Goal: Find specific page/section: Find specific page/section

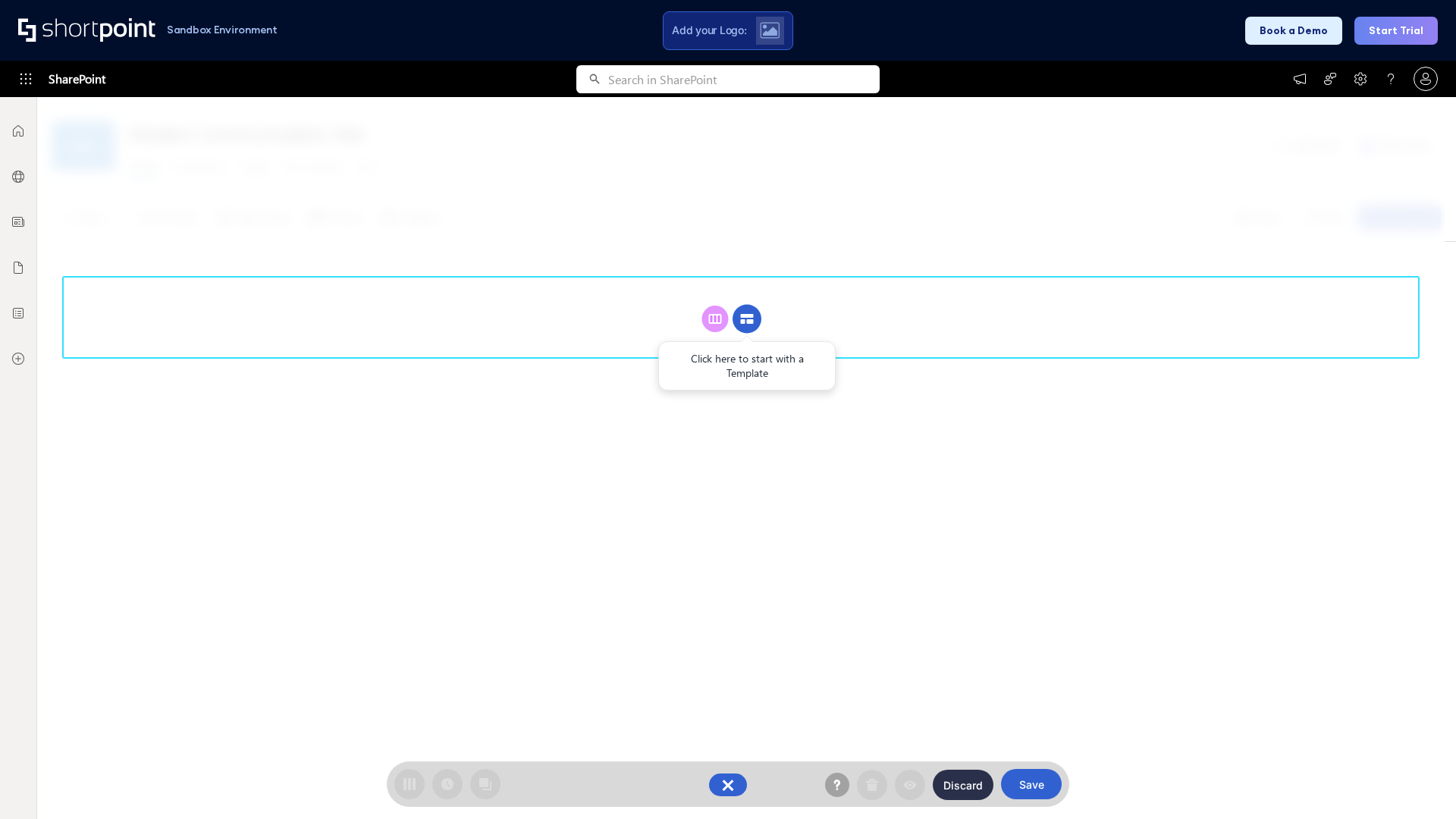
click at [747, 319] on circle at bounding box center [747, 320] width 29 height 29
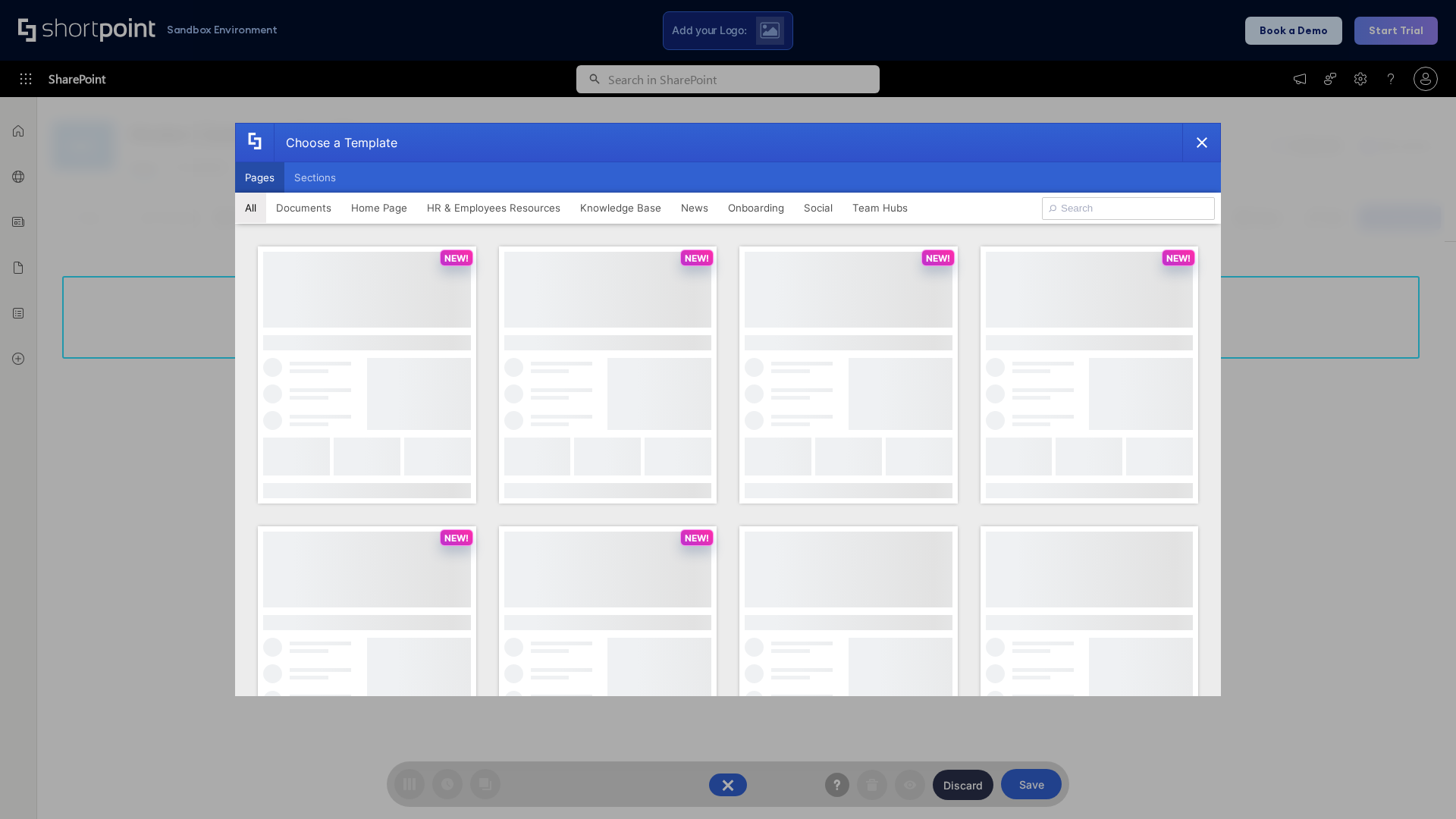
click at [259, 177] on button "Pages" at bounding box center [259, 177] width 49 height 30
type input "Intranet Layout 5"
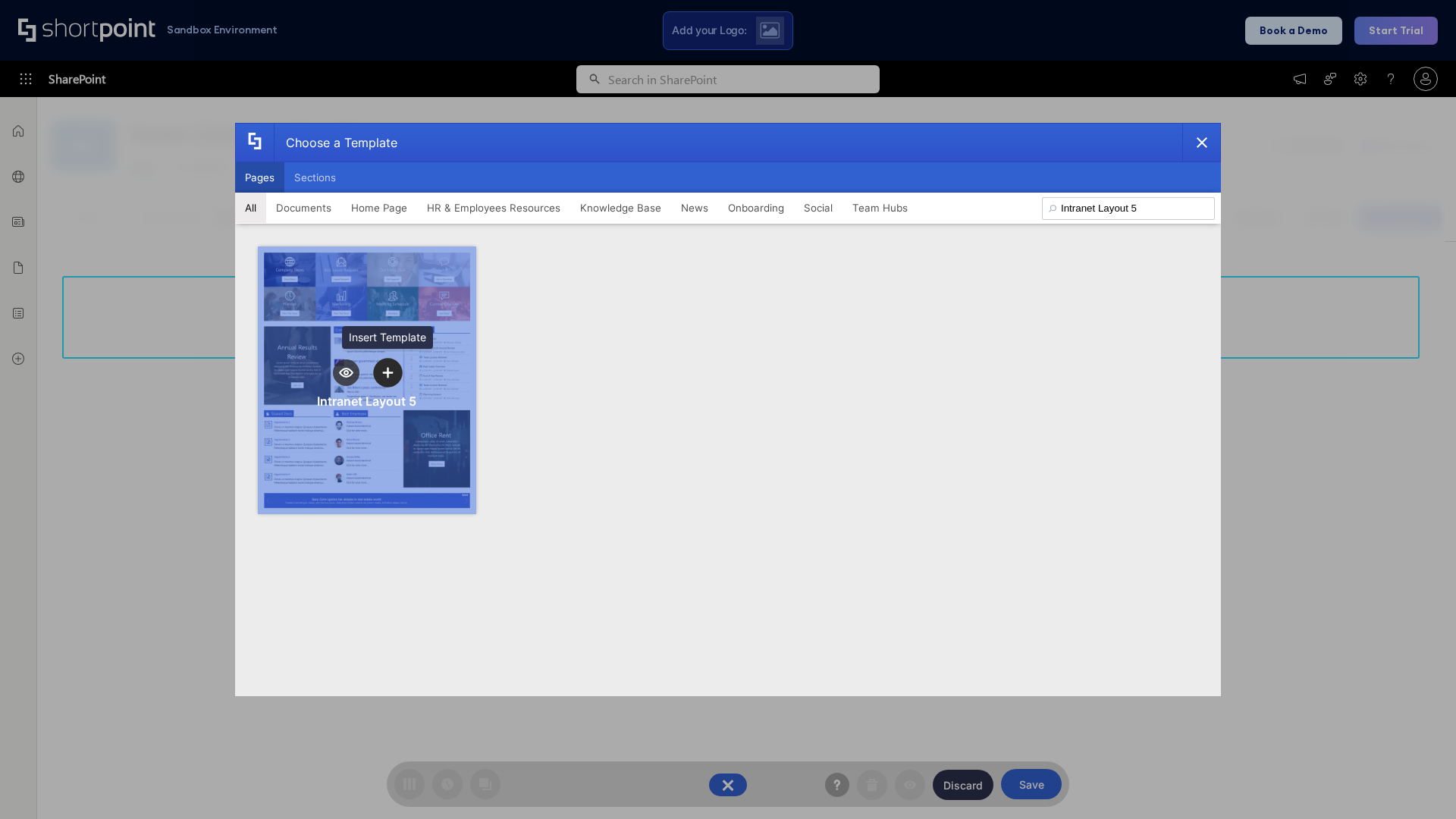
click at [388, 372] on icon "template selector" at bounding box center [387, 372] width 11 height 11
